Goal: Find specific page/section: Find specific page/section

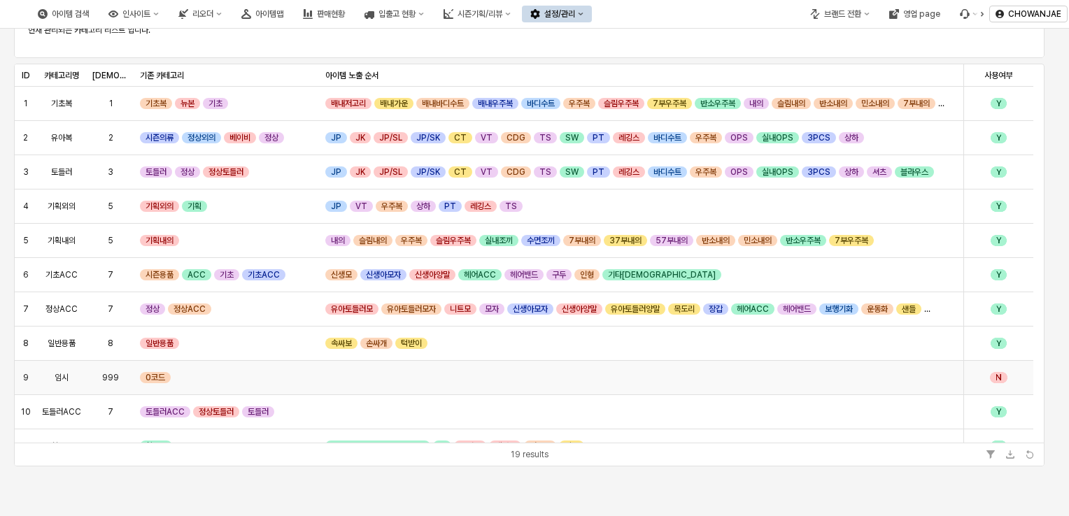
scroll to position [186, 0]
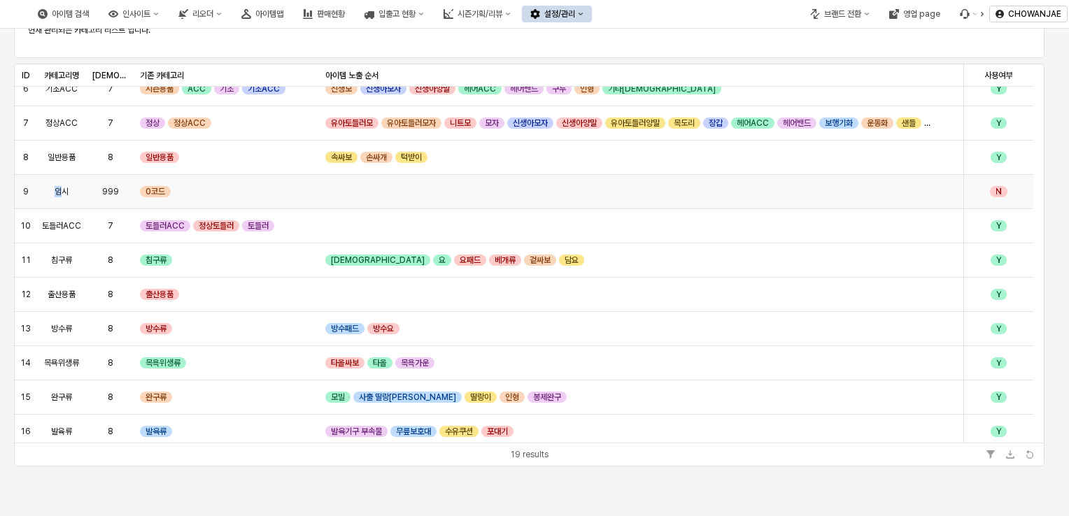
click at [56, 189] on span "임시" at bounding box center [62, 191] width 14 height 11
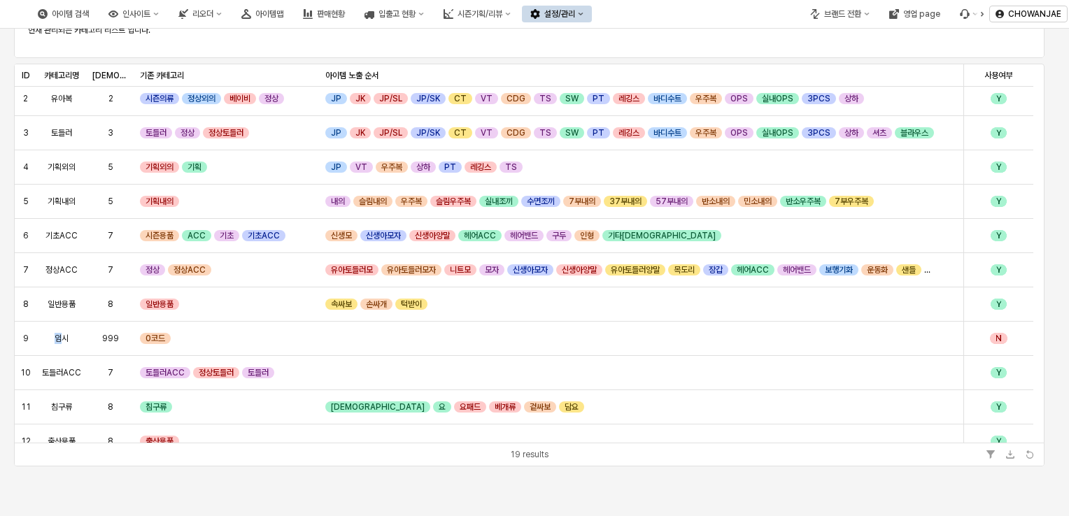
scroll to position [0, 0]
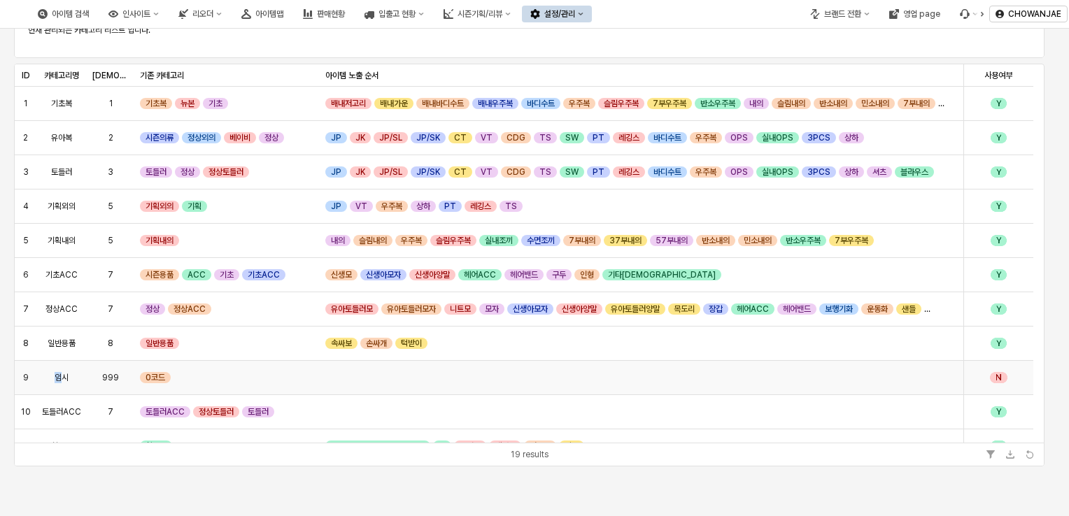
click at [64, 375] on span "임시" at bounding box center [62, 377] width 14 height 11
drag, startPoint x: 66, startPoint y: 378, endPoint x: 56, endPoint y: 378, distance: 9.8
click at [56, 378] on span "임시" at bounding box center [62, 377] width 14 height 11
drag, startPoint x: 56, startPoint y: 378, endPoint x: 49, endPoint y: 340, distance: 38.4
click at [49, 340] on span "일반용품" at bounding box center [62, 343] width 28 height 11
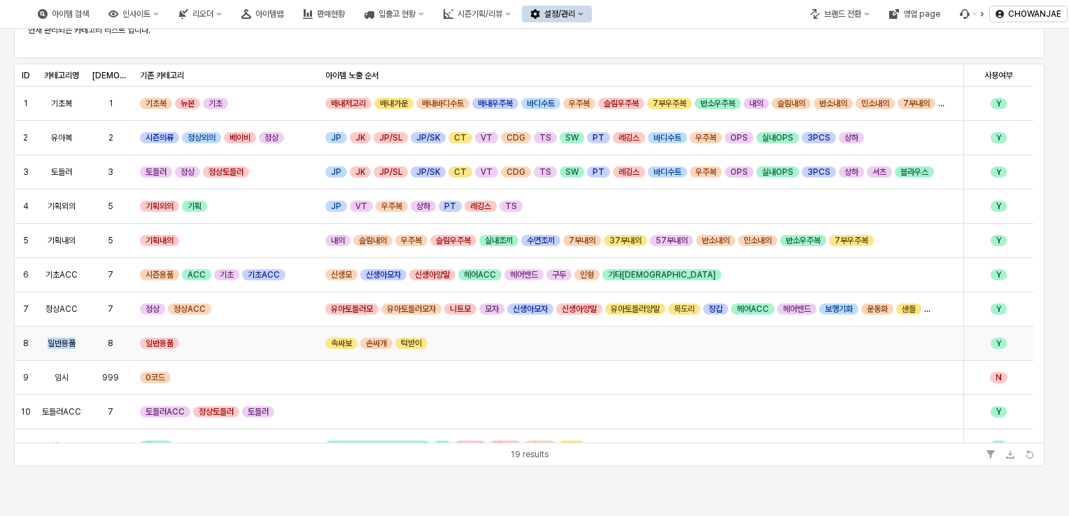
drag, startPoint x: 49, startPoint y: 343, endPoint x: 78, endPoint y: 342, distance: 29.4
click at [78, 342] on div "일반용품" at bounding box center [61, 344] width 50 height 34
drag, startPoint x: 78, startPoint y: 342, endPoint x: 72, endPoint y: 306, distance: 36.2
click at [72, 306] on span "정상ACC" at bounding box center [61, 309] width 32 height 11
drag, startPoint x: 74, startPoint y: 308, endPoint x: 48, endPoint y: 308, distance: 26.6
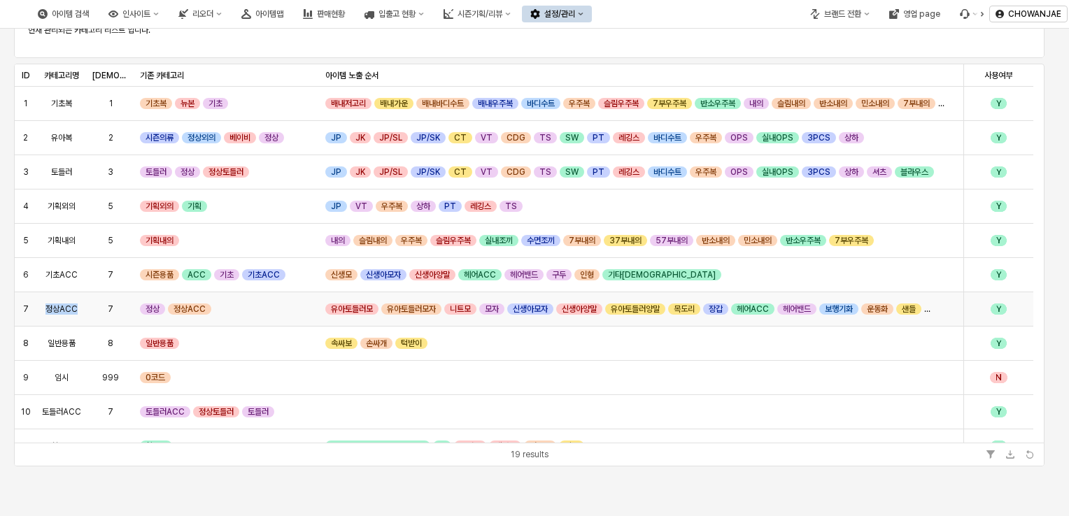
click at [48, 308] on span "정상ACC" at bounding box center [61, 309] width 32 height 11
drag, startPoint x: 48, startPoint y: 308, endPoint x: 45, endPoint y: 278, distance: 29.5
click at [45, 278] on div "기초ACC" at bounding box center [61, 275] width 50 height 34
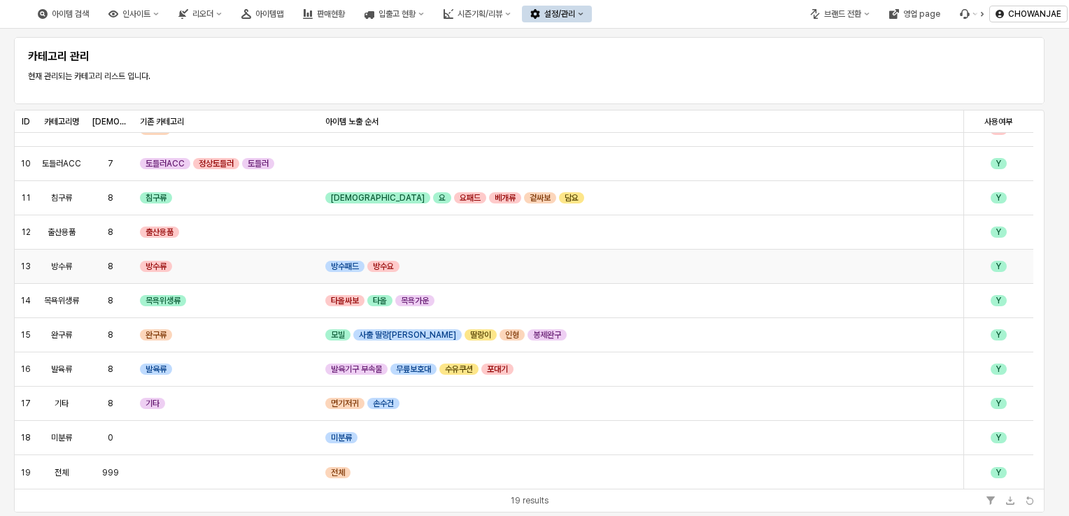
scroll to position [46, 0]
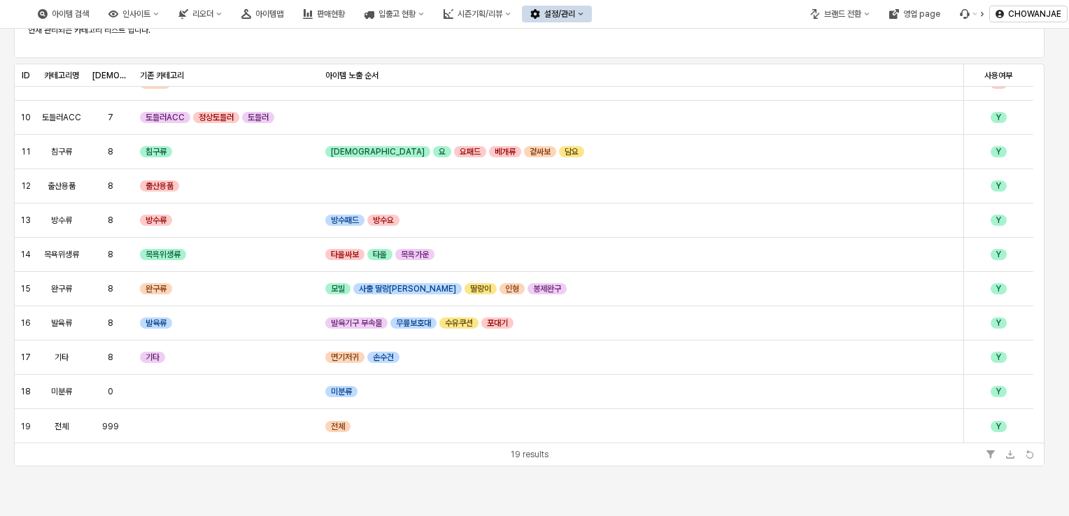
click at [1050, 57] on div "카테고리 관리 현재 관리되는 카테고리 리스트 입니다. ID ID 카테고리명 카테고리명 복종 복종 기존 카테고리 기존 카테고리 아이템 노출 순서…" at bounding box center [534, 229] width 1069 height 492
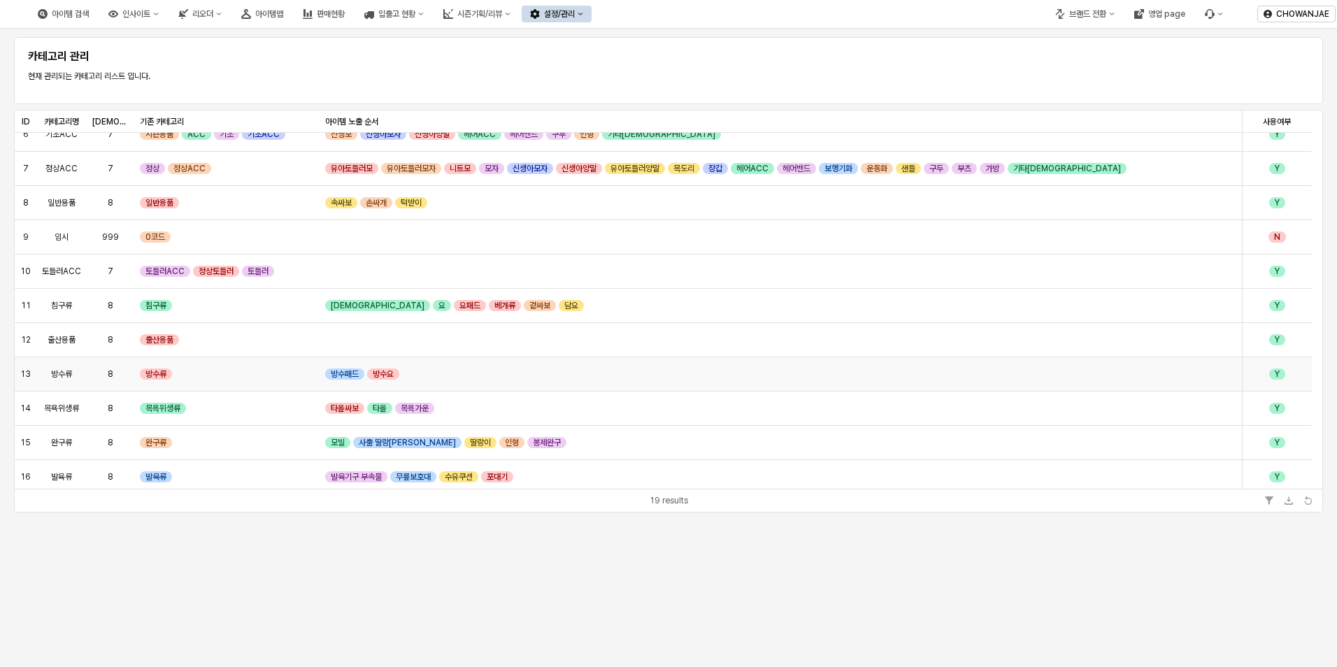
scroll to position [295, 0]
